Goal: Information Seeking & Learning: Learn about a topic

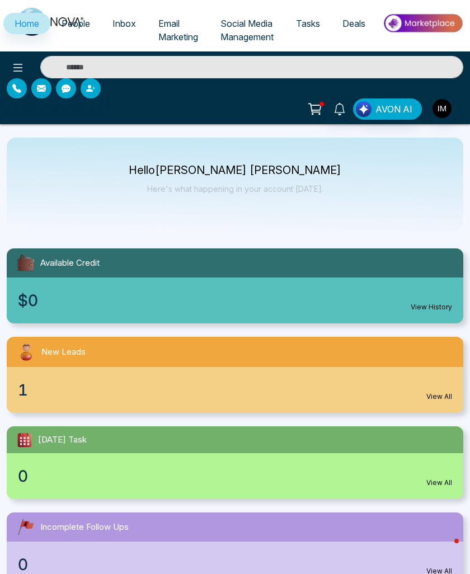
select select "*"
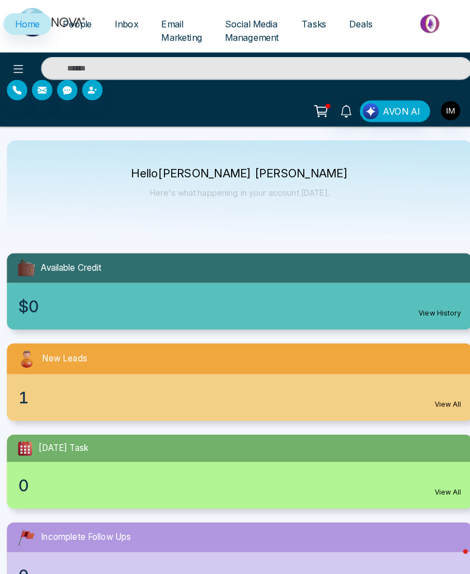
click at [178, 30] on link "Email Marketing" at bounding box center [178, 30] width 62 height 35
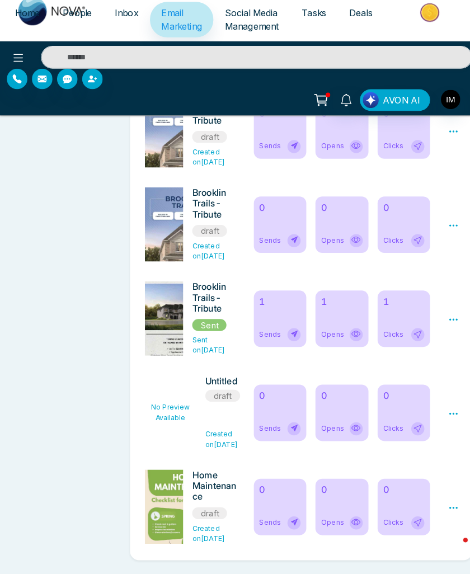
scroll to position [707, 0]
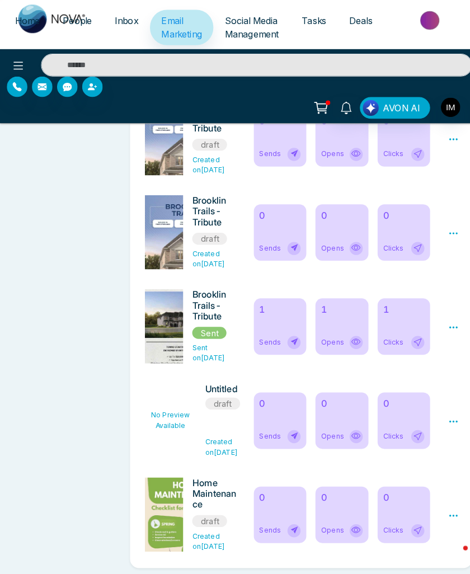
click at [209, 485] on h6 "Home Maintenance Checklist for Each Season" at bounding box center [212, 489] width 46 height 34
click at [447, 505] on icon at bounding box center [445, 510] width 10 height 10
click at [431, 521] on span "Preview" at bounding box center [426, 526] width 30 height 10
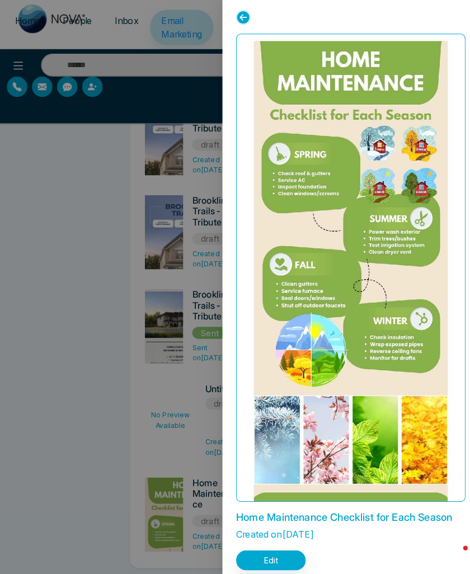
scroll to position [0, 0]
click at [91, 260] on div at bounding box center [235, 287] width 470 height 574
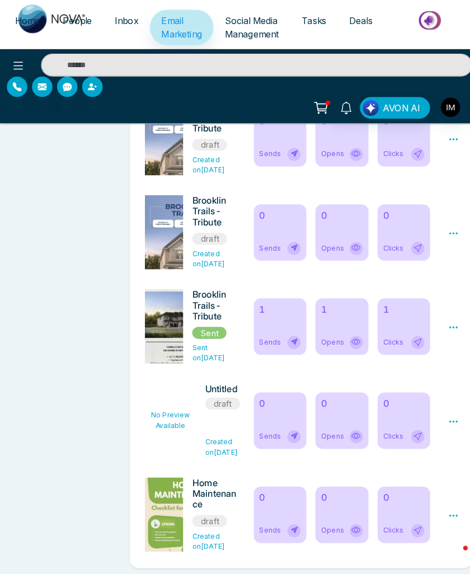
click at [91, 260] on div "Updates [DATE] - What is a Seller’s Market? - Housing Tip [DATE] - [GEOGRAPHIC_…" at bounding box center [64, 92] width 114 height 937
click at [449, 505] on icon at bounding box center [445, 510] width 10 height 10
click at [169, 492] on img at bounding box center [181, 570] width 157 height 196
click at [169, 493] on img at bounding box center [181, 570] width 157 height 196
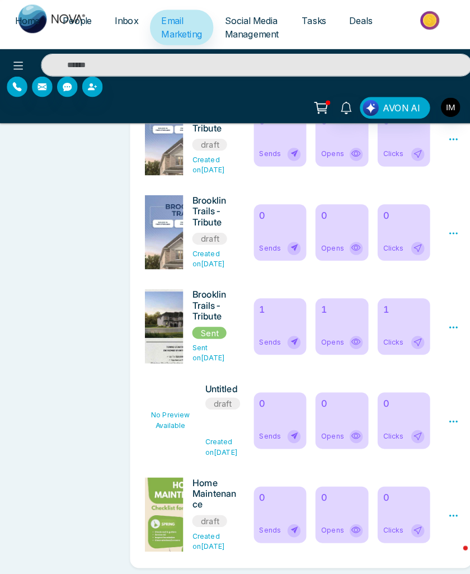
click at [171, 491] on img at bounding box center [181, 570] width 157 height 196
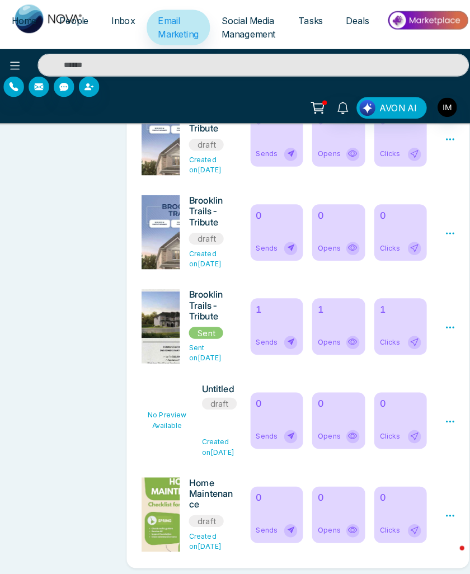
scroll to position [699, 1]
